Goal: Transaction & Acquisition: Obtain resource

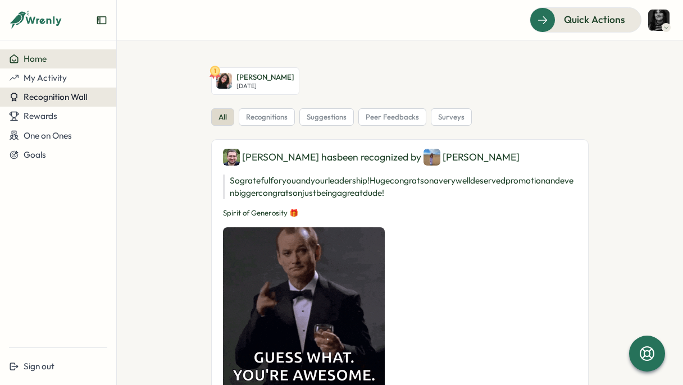
click at [65, 98] on span "Recognition Wall" at bounding box center [55, 96] width 63 height 11
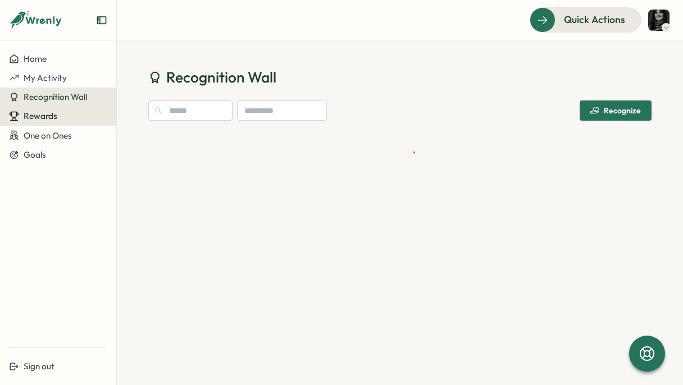
click at [52, 112] on span "Rewards" at bounding box center [41, 116] width 34 height 11
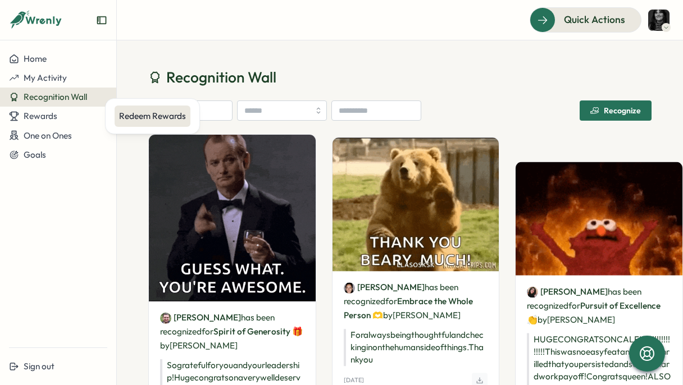
click at [147, 113] on div "Redeem Rewards" at bounding box center [152, 116] width 67 height 12
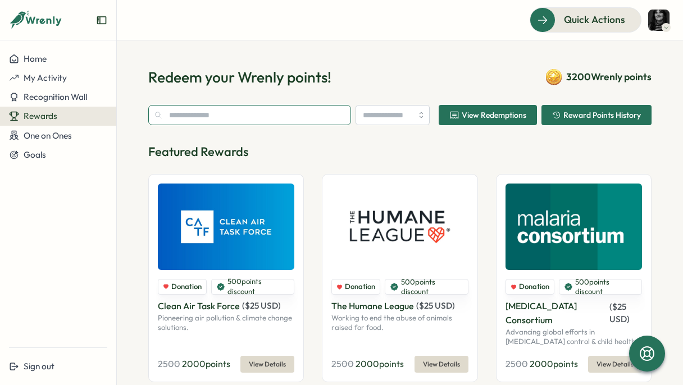
click at [198, 121] on input "text" at bounding box center [249, 115] width 203 height 20
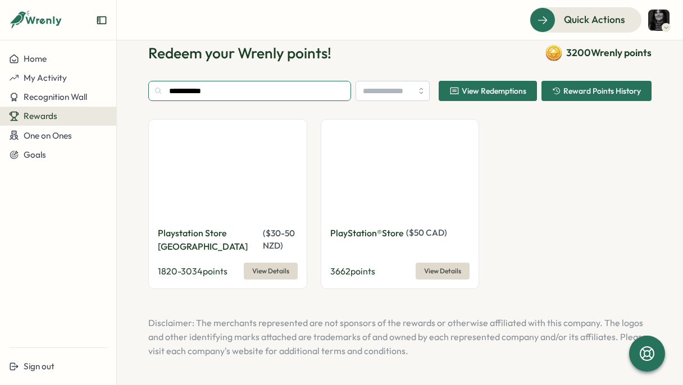
scroll to position [19, 0]
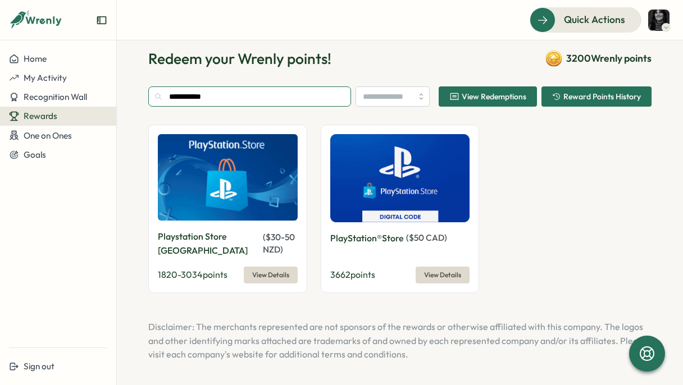
type input "**********"
click at [438, 236] on span "( $ 50 CAD )" at bounding box center [426, 237] width 41 height 11
click at [414, 236] on span "( $ 50 CAD )" at bounding box center [426, 237] width 41 height 11
click at [281, 237] on span "( $ 30 - 50 NZD )" at bounding box center [279, 243] width 32 height 23
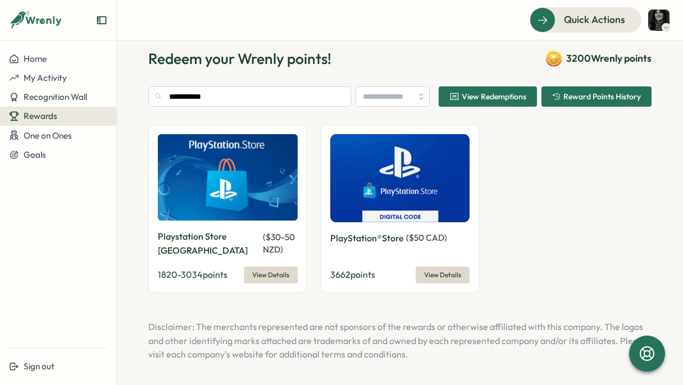
click at [281, 237] on span "( $ 30 - 50 NZD )" at bounding box center [279, 243] width 32 height 23
click at [271, 98] on input "**********" at bounding box center [249, 96] width 203 height 20
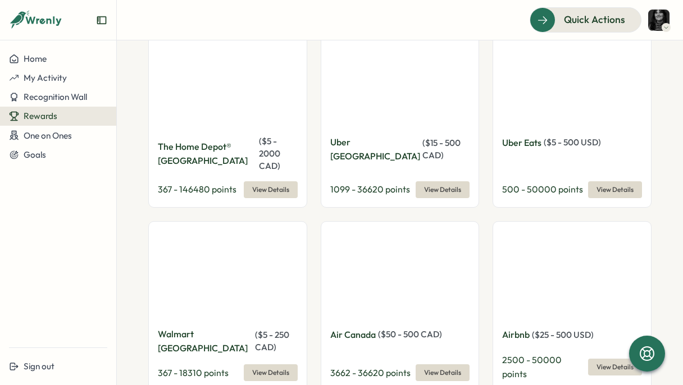
scroll to position [1328, 0]
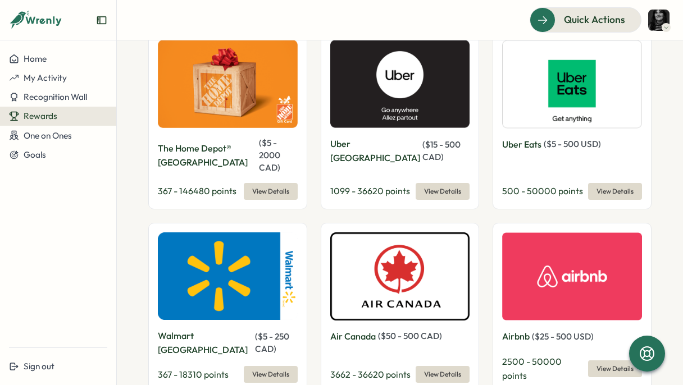
click at [379, 330] on div "( $ 50 - 500 CAD )" at bounding box center [410, 336] width 64 height 12
click at [358, 329] on p "Air Canada" at bounding box center [352, 336] width 45 height 14
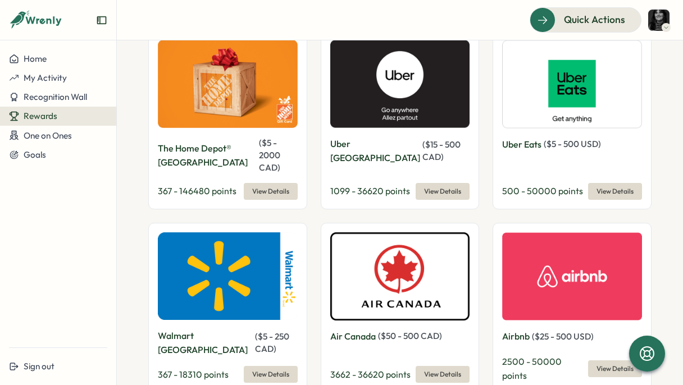
click at [360, 329] on p "Air Canada" at bounding box center [352, 336] width 45 height 14
click at [352, 329] on p "Air Canada" at bounding box center [352, 336] width 45 height 14
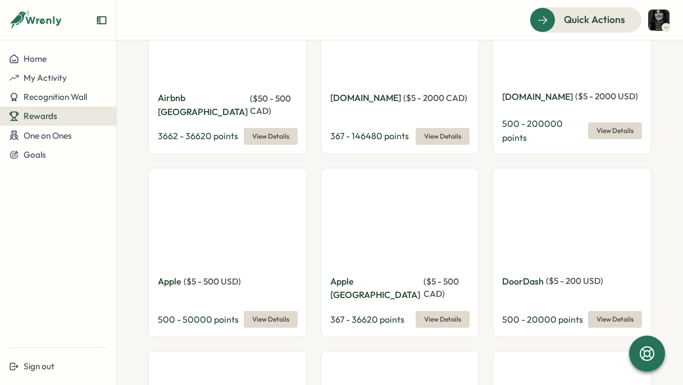
scroll to position [455, 0]
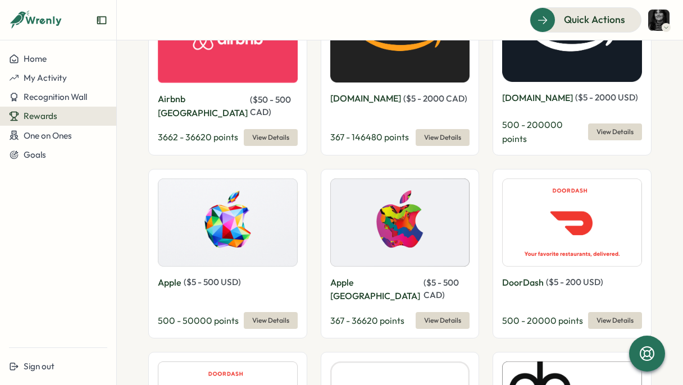
click at [352, 276] on p "Apple [GEOGRAPHIC_DATA]" at bounding box center [375, 290] width 91 height 28
click at [175, 276] on p "Apple" at bounding box center [170, 283] width 24 height 14
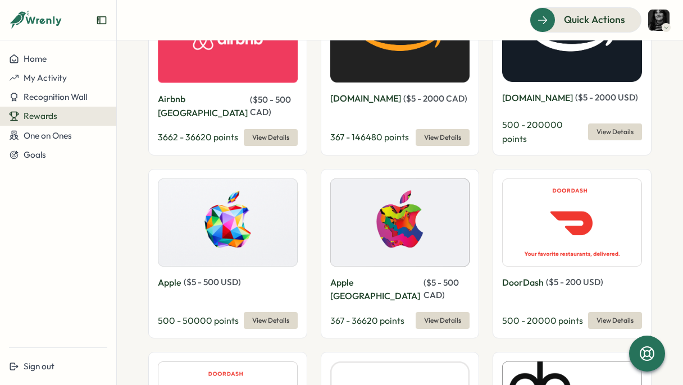
click at [164, 276] on p "Apple" at bounding box center [170, 283] width 24 height 14
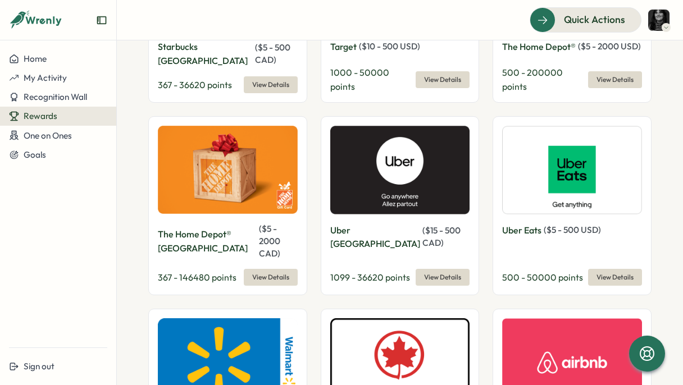
scroll to position [1374, 0]
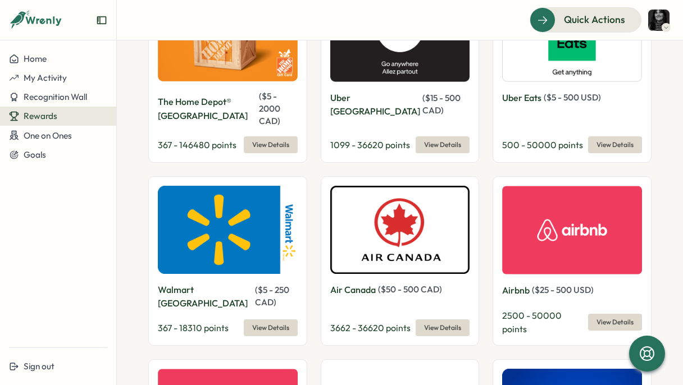
drag, startPoint x: 420, startPoint y: 215, endPoint x: 432, endPoint y: 215, distance: 11.8
click at [432, 284] on span "( $ 50 - 500 CAD )" at bounding box center [410, 289] width 64 height 11
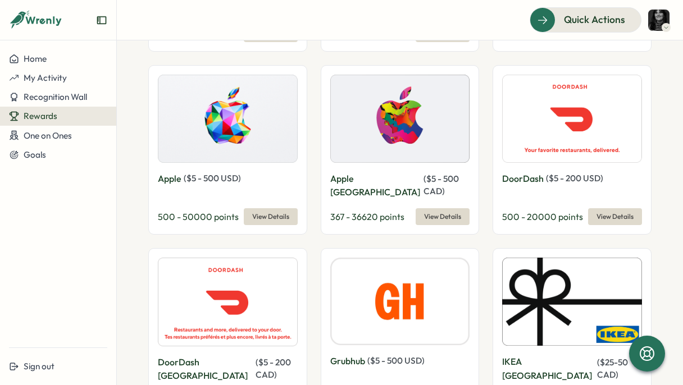
scroll to position [534, 0]
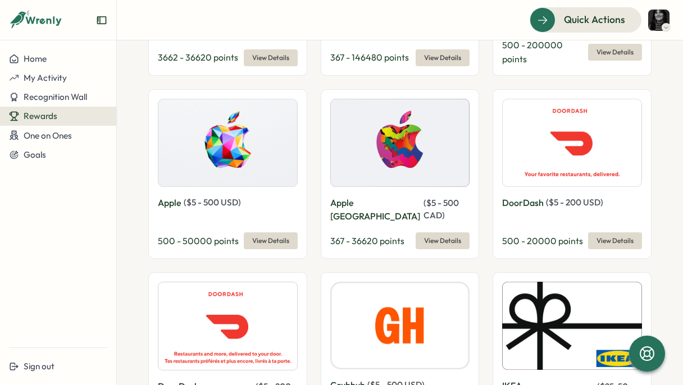
click at [168, 196] on p "Apple" at bounding box center [170, 203] width 24 height 14
click at [204, 197] on span "( $ 5 - 500 USD )" at bounding box center [212, 202] width 57 height 11
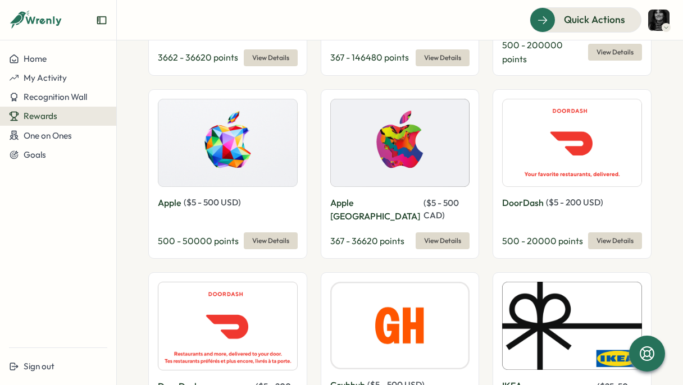
click at [204, 197] on span "( $ 5 - 500 USD )" at bounding box center [212, 202] width 57 height 11
click at [172, 196] on p "Apple" at bounding box center [170, 203] width 24 height 14
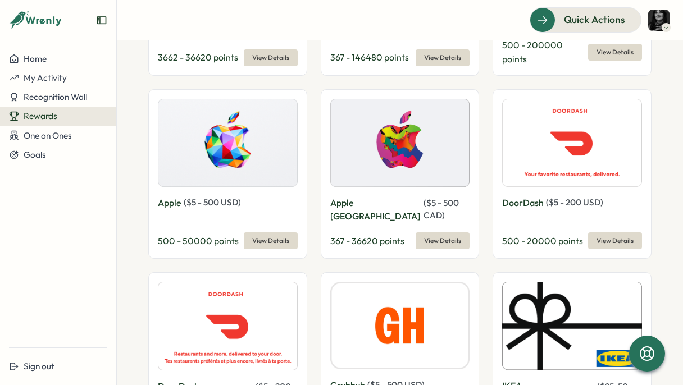
click at [172, 196] on p "Apple" at bounding box center [170, 203] width 24 height 14
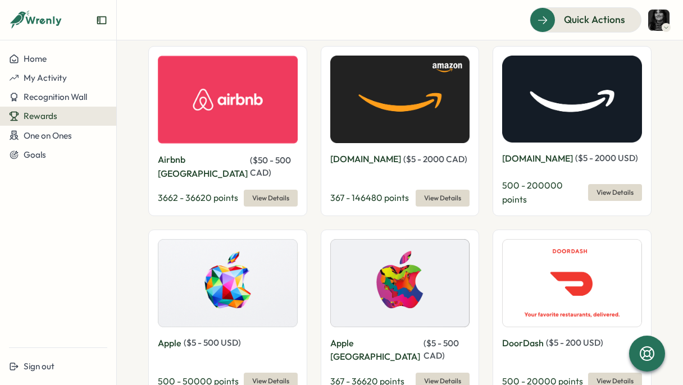
drag, startPoint x: 210, startPoint y: 141, endPoint x: 195, endPoint y: 141, distance: 15.2
click at [207, 153] on p "Airbnb [GEOGRAPHIC_DATA]" at bounding box center [203, 167] width 90 height 28
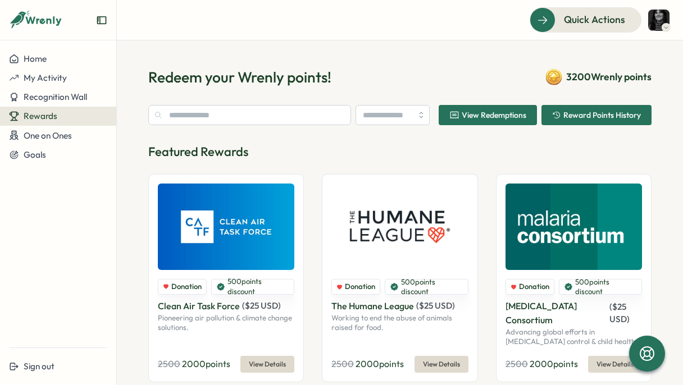
scroll to position [0, 0]
click at [186, 308] on p "Clean Air Task Force" at bounding box center [199, 306] width 82 height 14
click at [166, 308] on p "Clean Air Task Force" at bounding box center [199, 306] width 82 height 14
